Goal: Find specific page/section: Locate a particular part of the current website

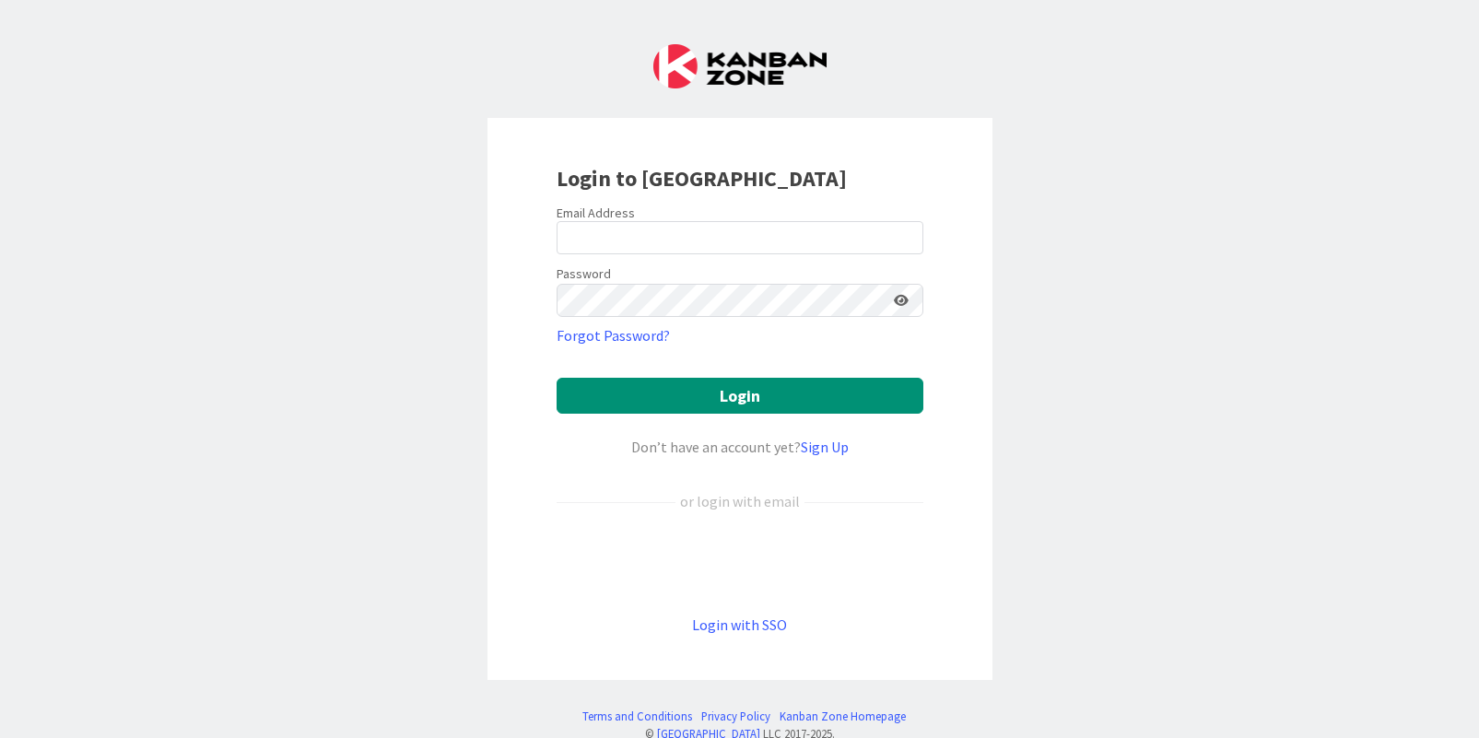
click at [594, 232] on input "email" at bounding box center [740, 237] width 367 height 33
type input "[PERSON_NAME][EMAIL_ADDRESS][PERSON_NAME][DOMAIN_NAME]"
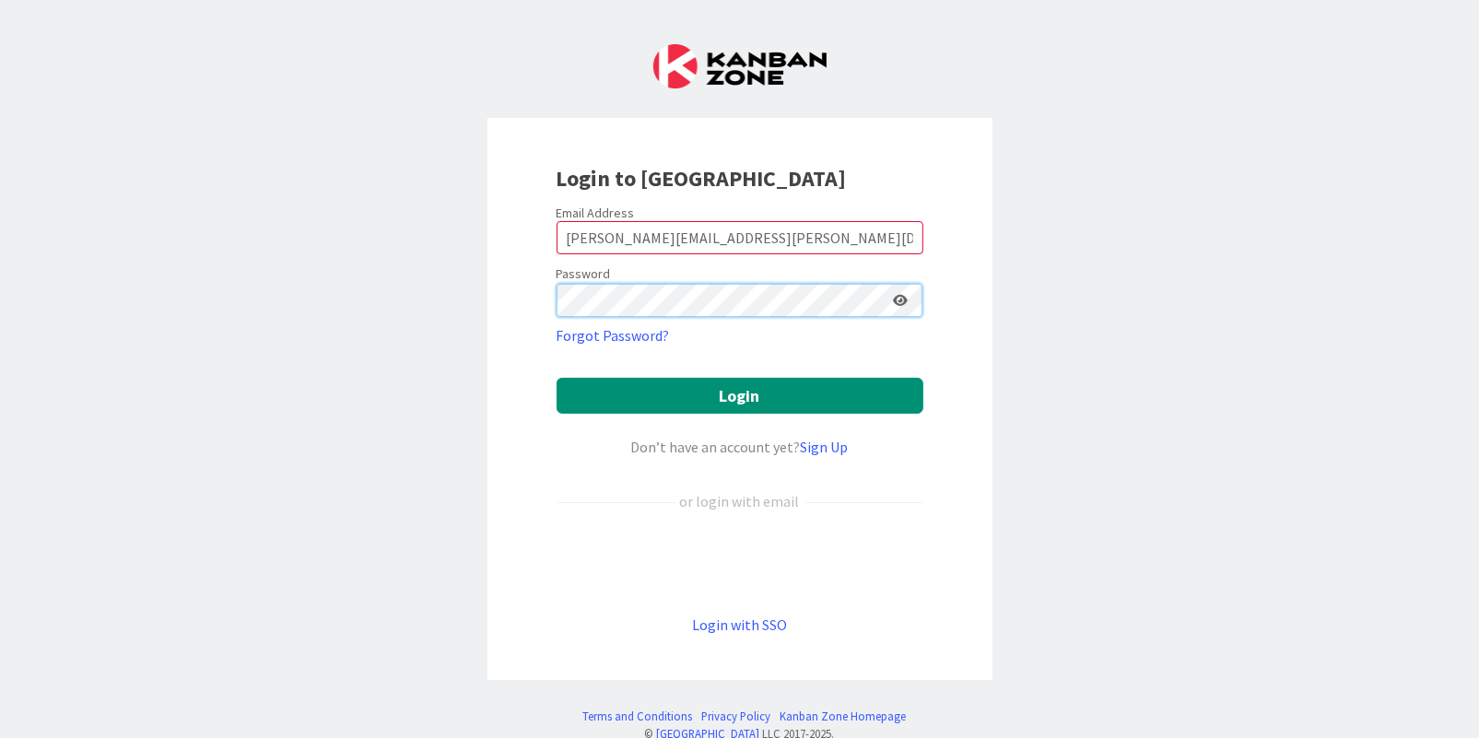
click at [557, 378] on button "Login" at bounding box center [740, 396] width 367 height 36
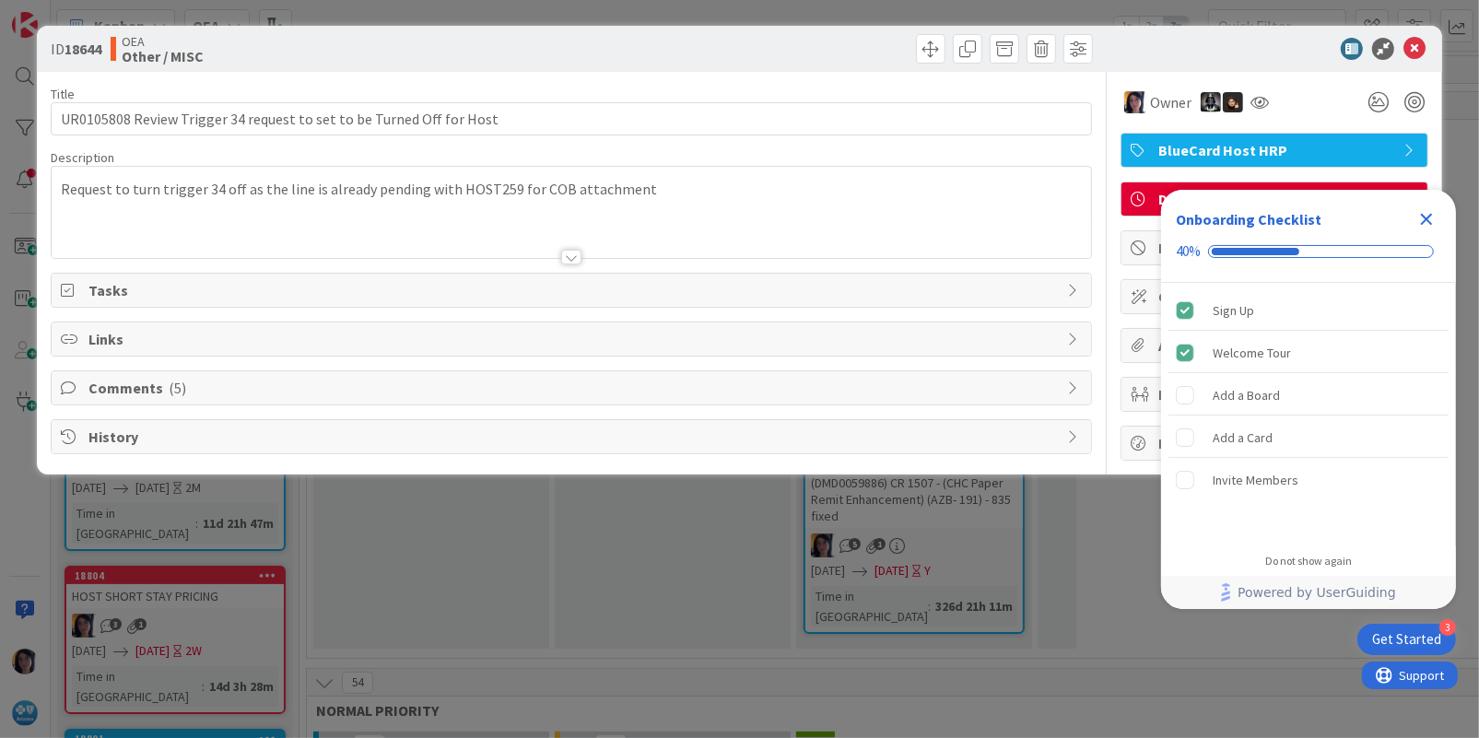
click at [1413, 47] on icon at bounding box center [1415, 49] width 22 height 22
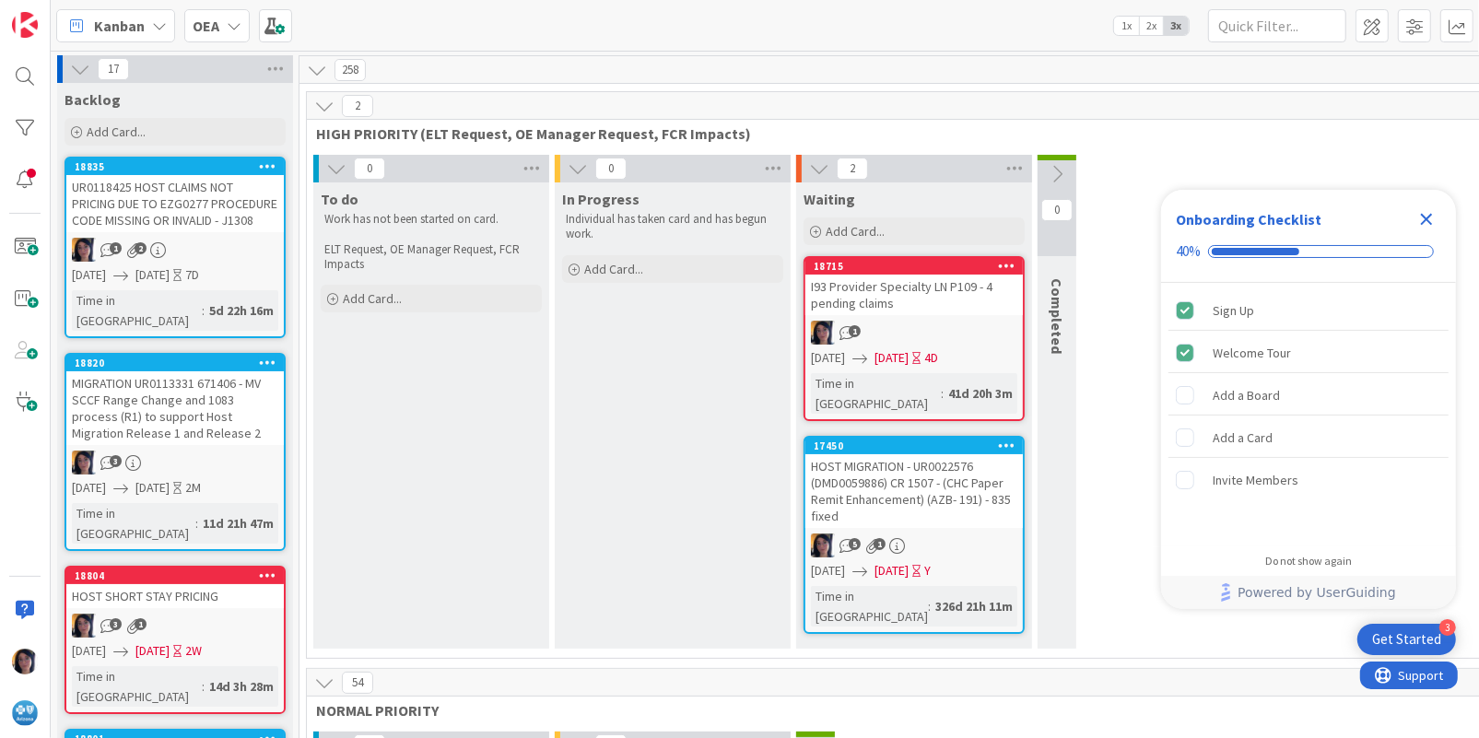
click at [1422, 216] on icon "Close Checklist" at bounding box center [1427, 220] width 12 height 12
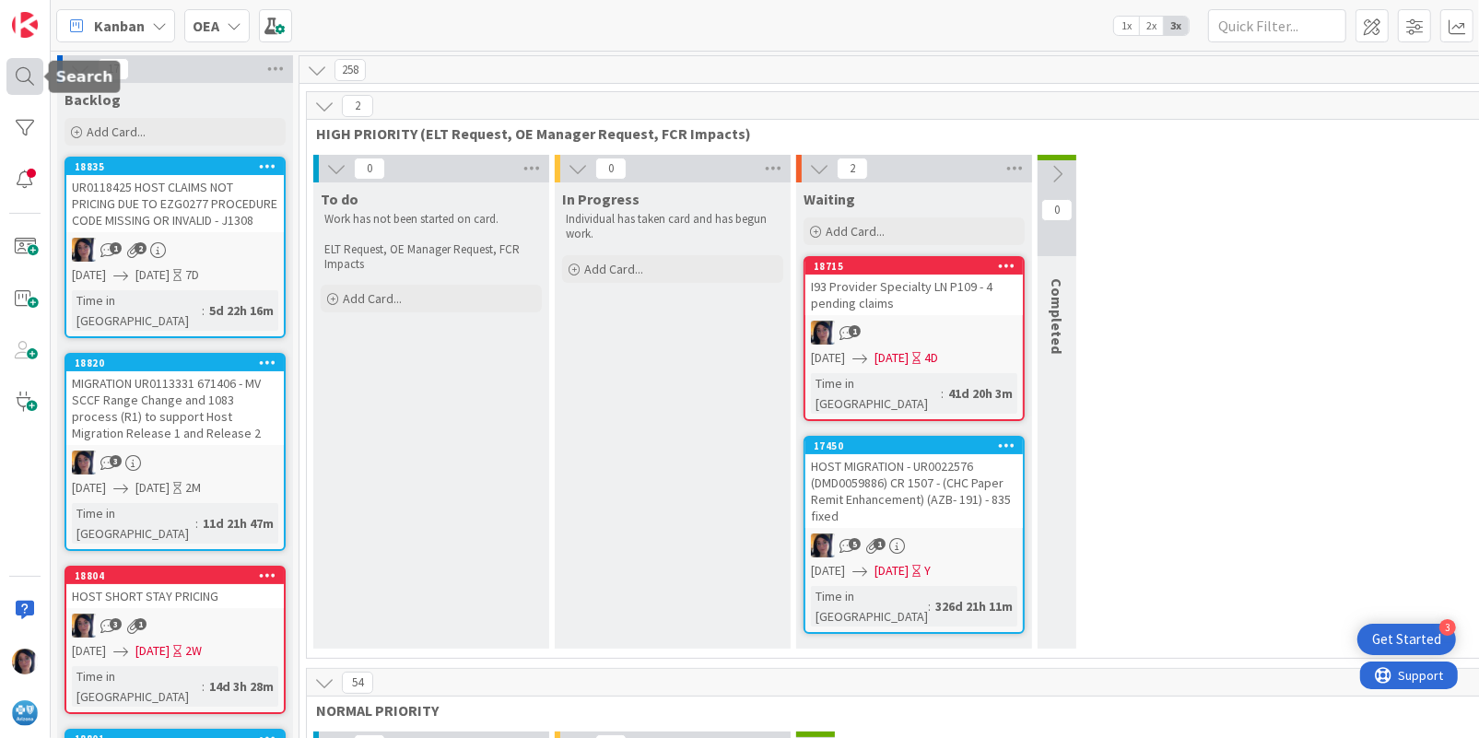
click at [24, 78] on div at bounding box center [24, 76] width 37 height 37
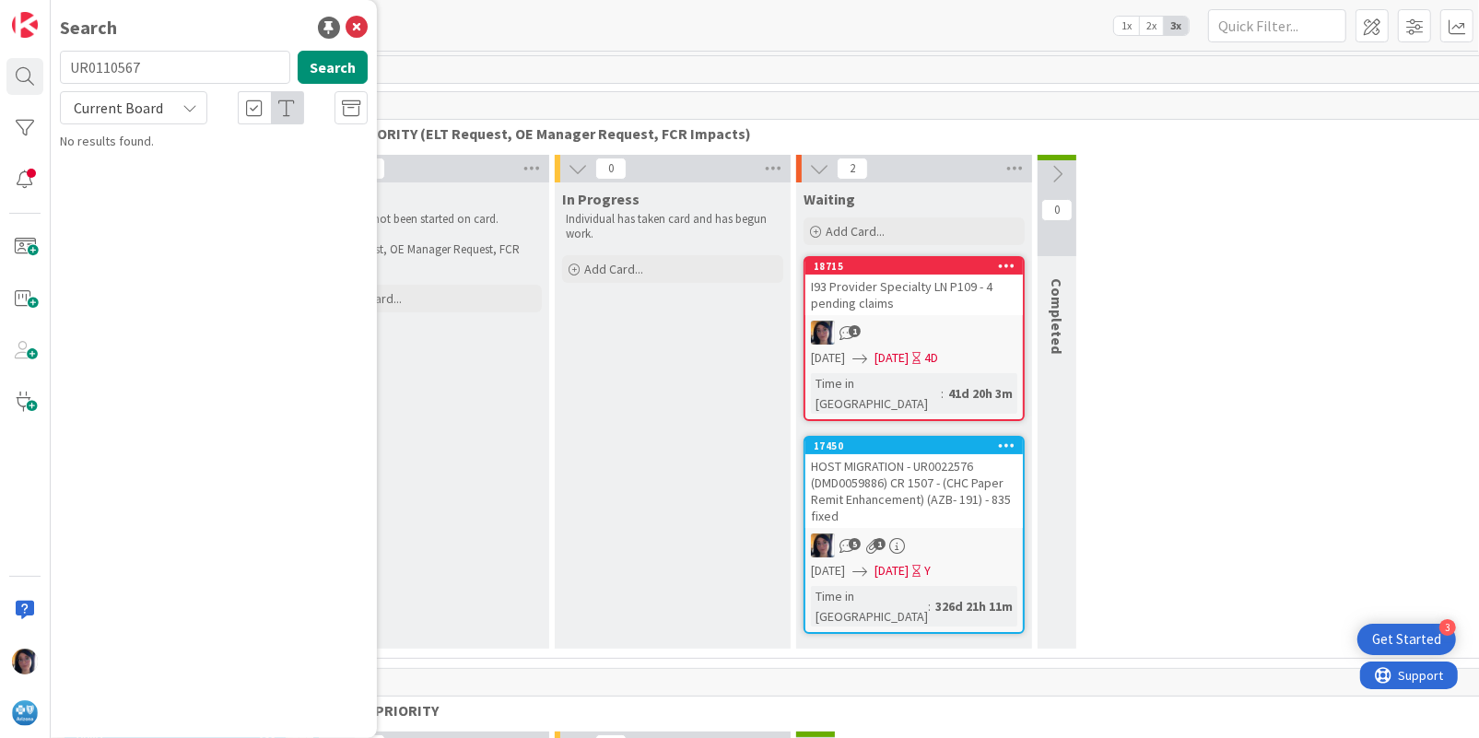
type input "UR0110567"
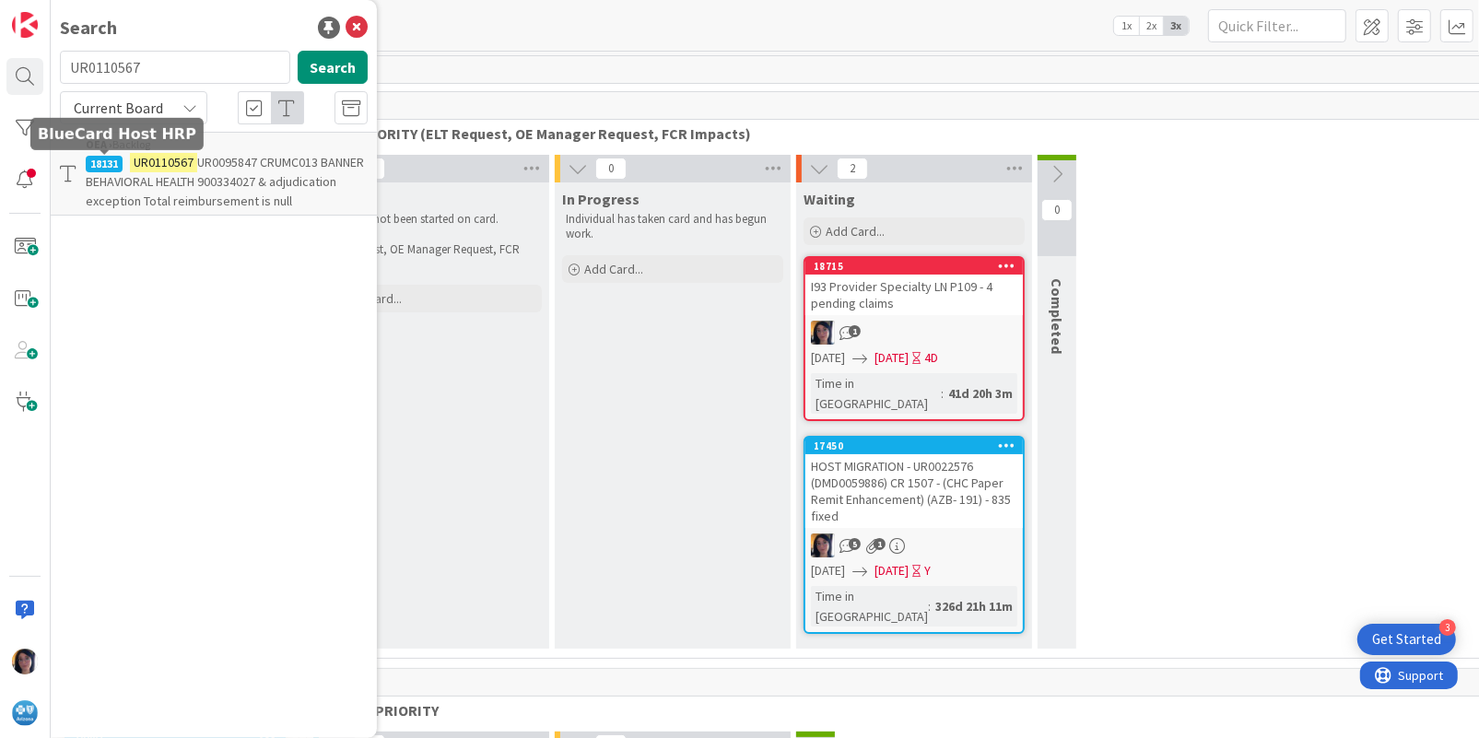
click at [144, 183] on span "UR0095847 CRUMC013 BANNER BEHAVIORAL HEALTH 900334027 & adjudication exception …" at bounding box center [225, 181] width 278 height 55
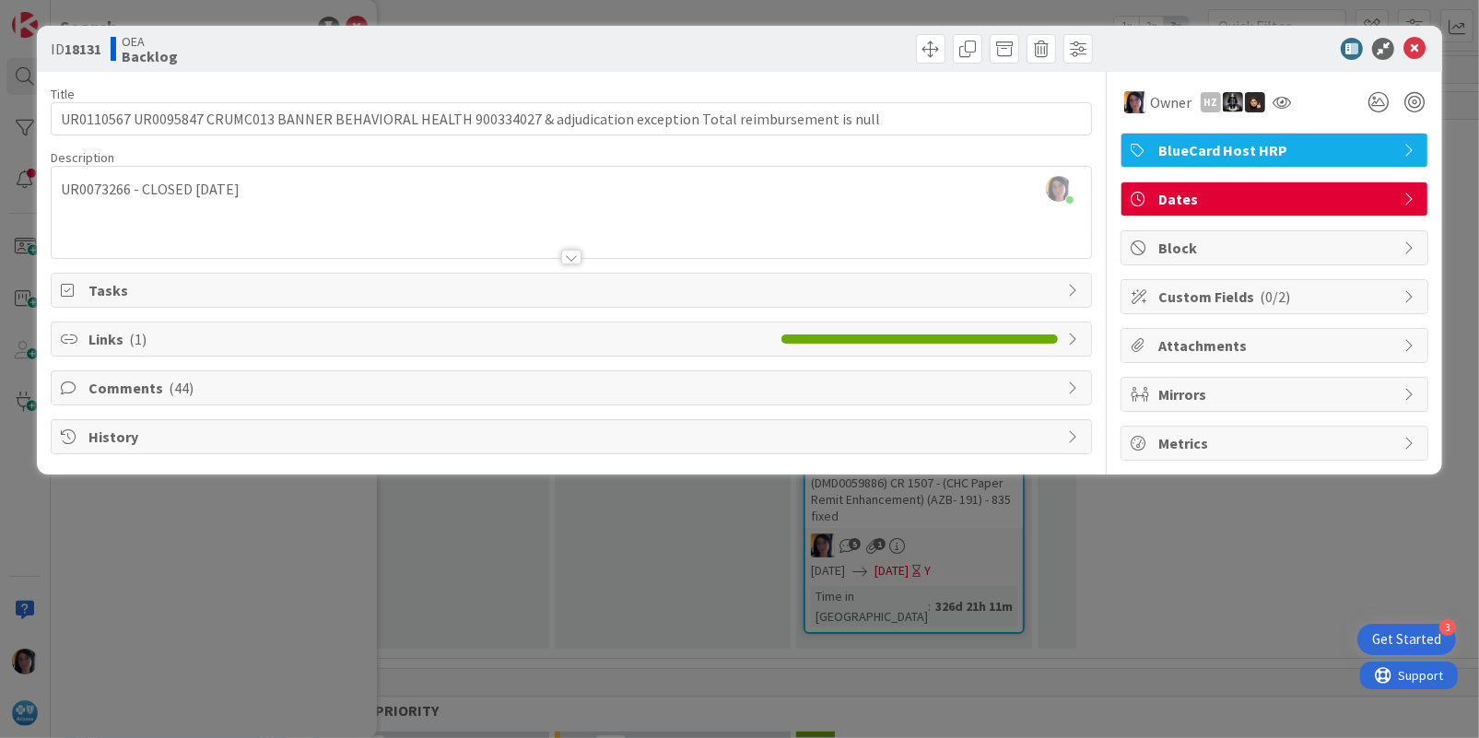
click at [124, 382] on span "Comments ( 44 )" at bounding box center [573, 388] width 970 height 22
